Goal: Task Accomplishment & Management: Manage account settings

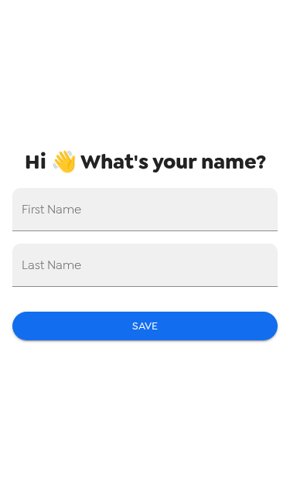
click at [205, 210] on input "First Name" at bounding box center [144, 209] width 265 height 43
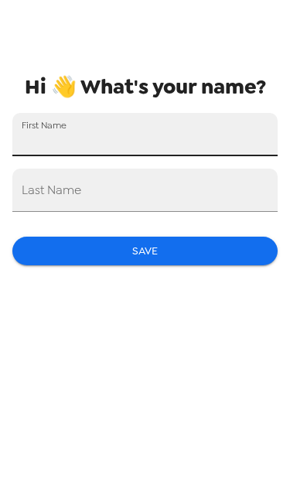
type input "[PERSON_NAME]"
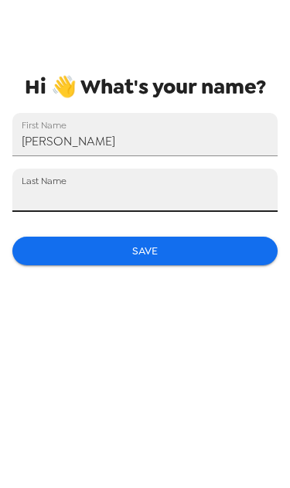
type input "East"
click at [189, 320] on button "Save" at bounding box center [144, 325] width 265 height 29
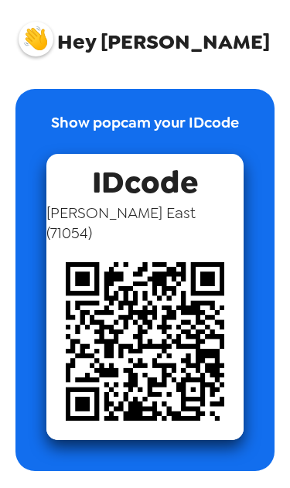
scroll to position [2, 0]
